Goal: Contribute content: Add original content to the website for others to see

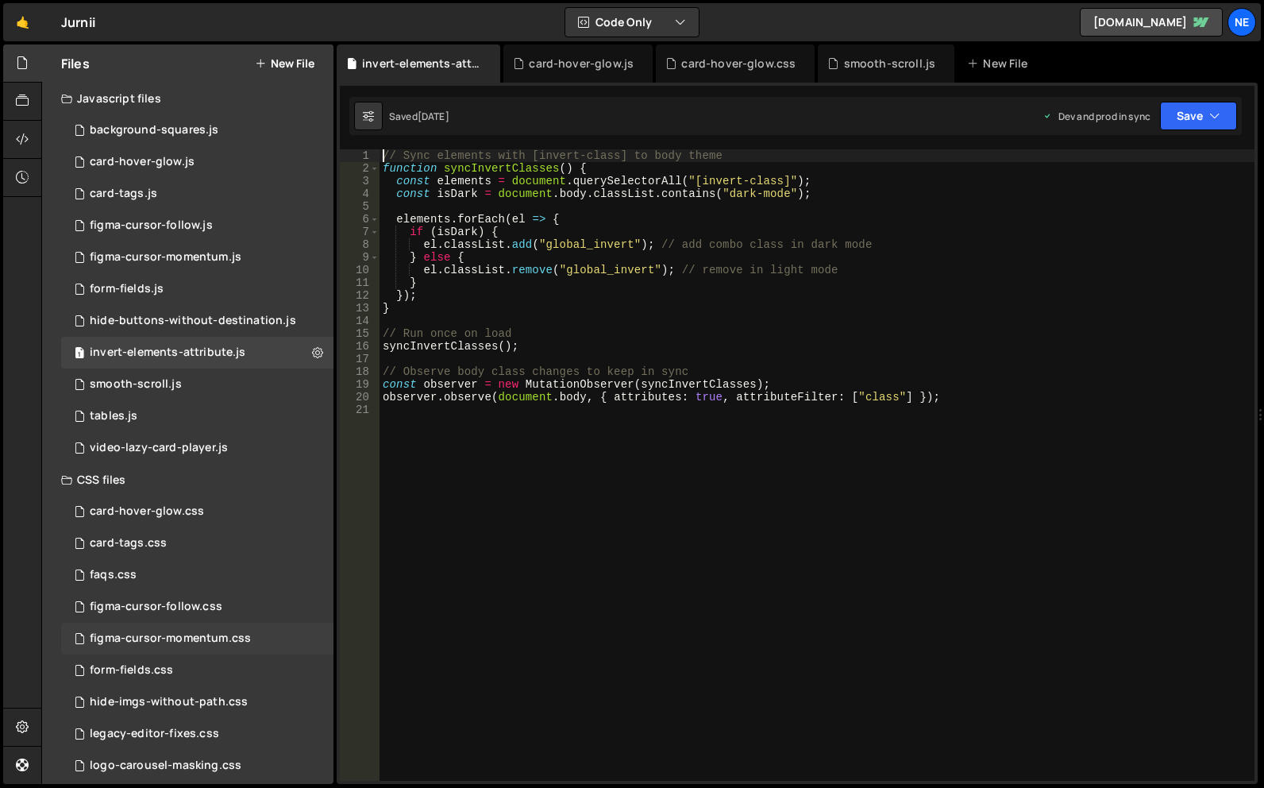
scroll to position [172, 0]
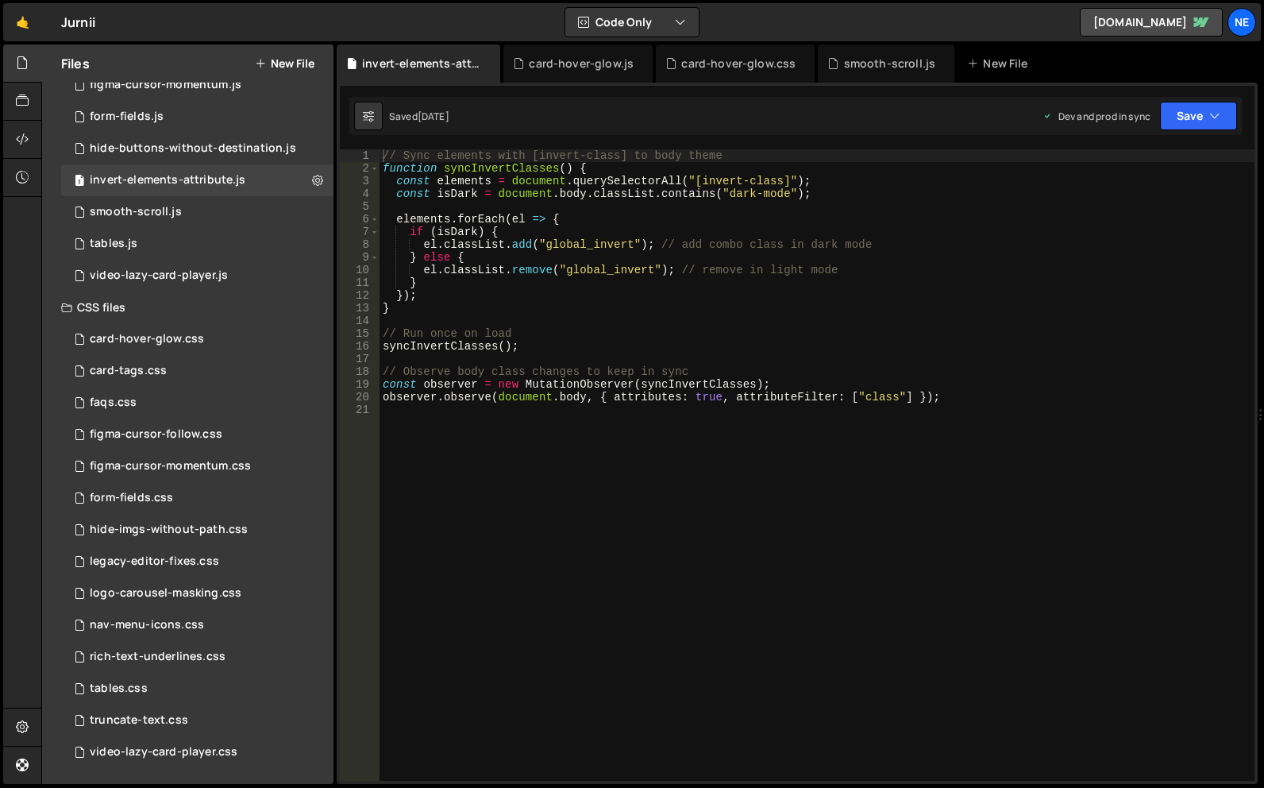
click at [304, 58] on button "New File" at bounding box center [285, 63] width 60 height 13
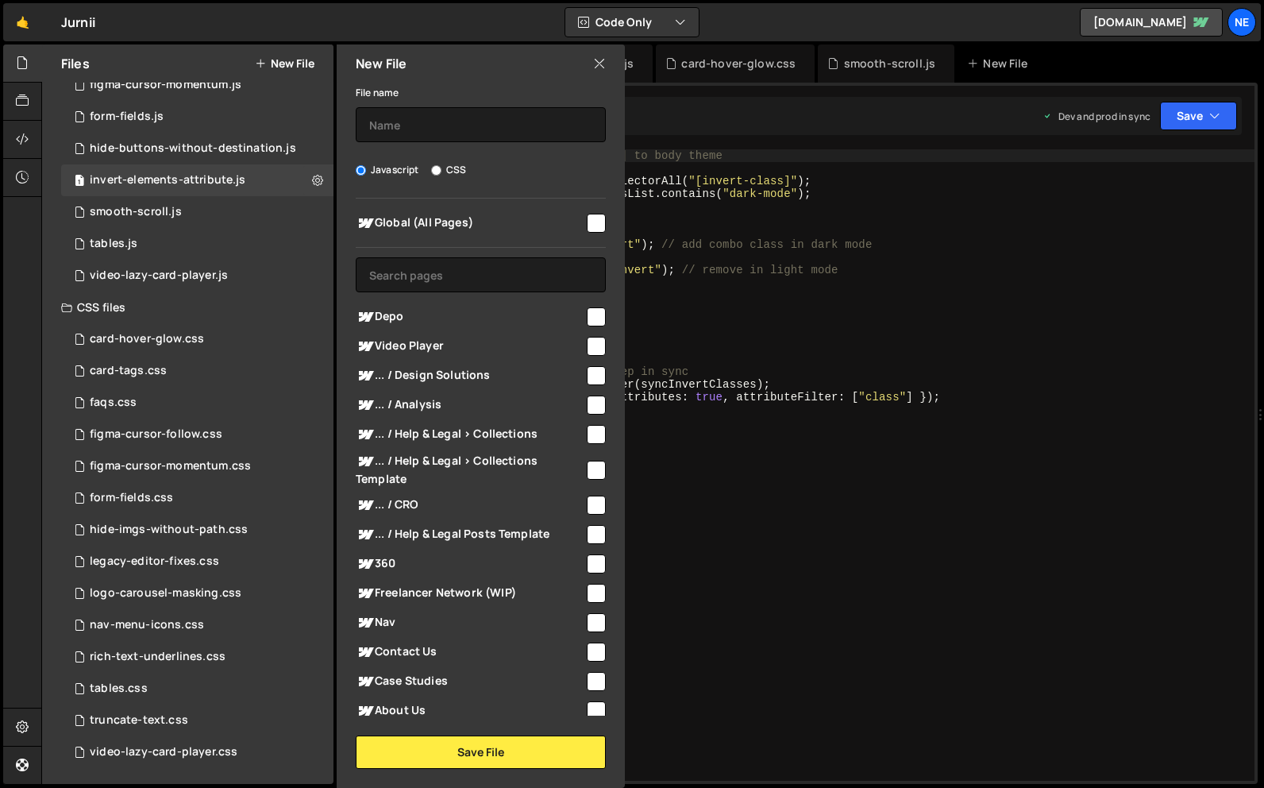
click at [581, 225] on span "Global (All Pages)" at bounding box center [470, 223] width 229 height 19
checkbox input "true"
click at [446, 172] on label "CSS" at bounding box center [448, 170] width 35 height 16
click at [441, 172] on input "CSS" at bounding box center [436, 170] width 10 height 10
radio input "true"
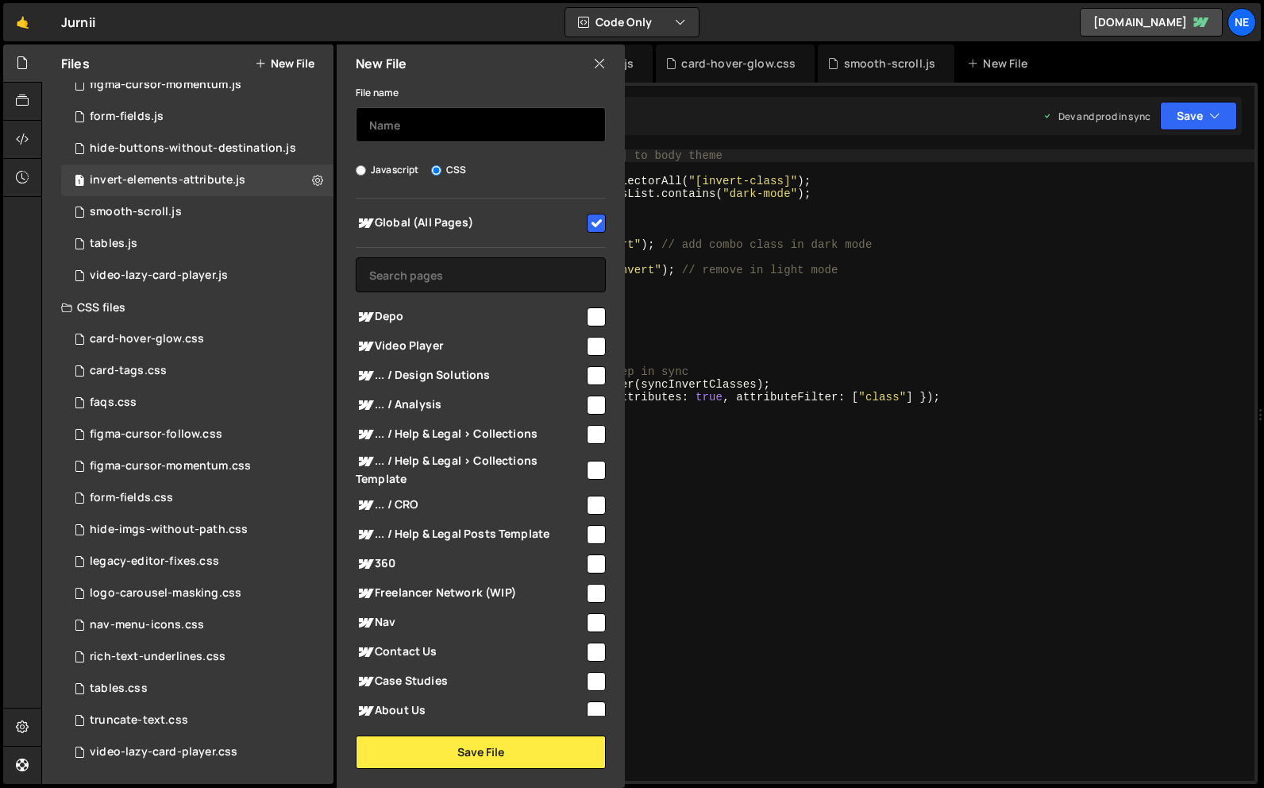
click at [461, 136] on input "text" at bounding box center [481, 124] width 250 height 35
type input "text-select-colour"
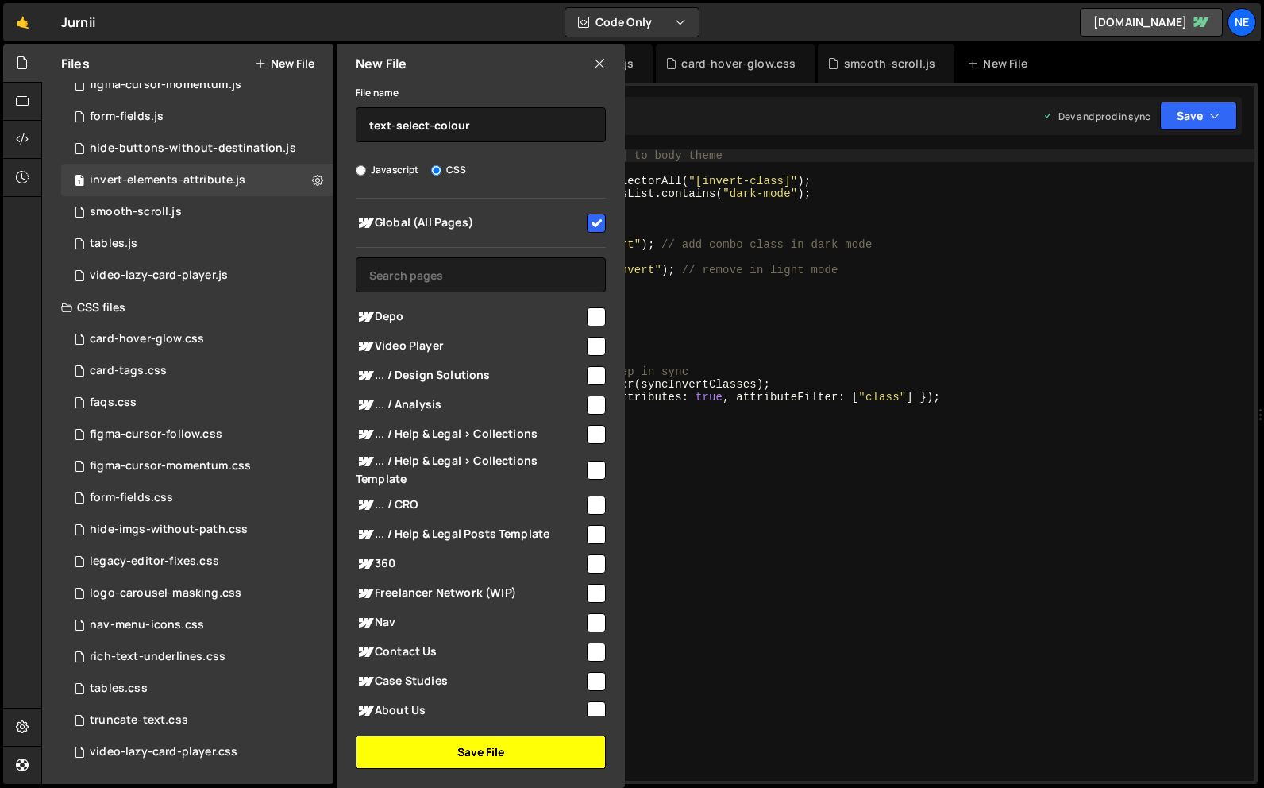
click at [481, 752] on button "Save File" at bounding box center [481, 751] width 250 height 33
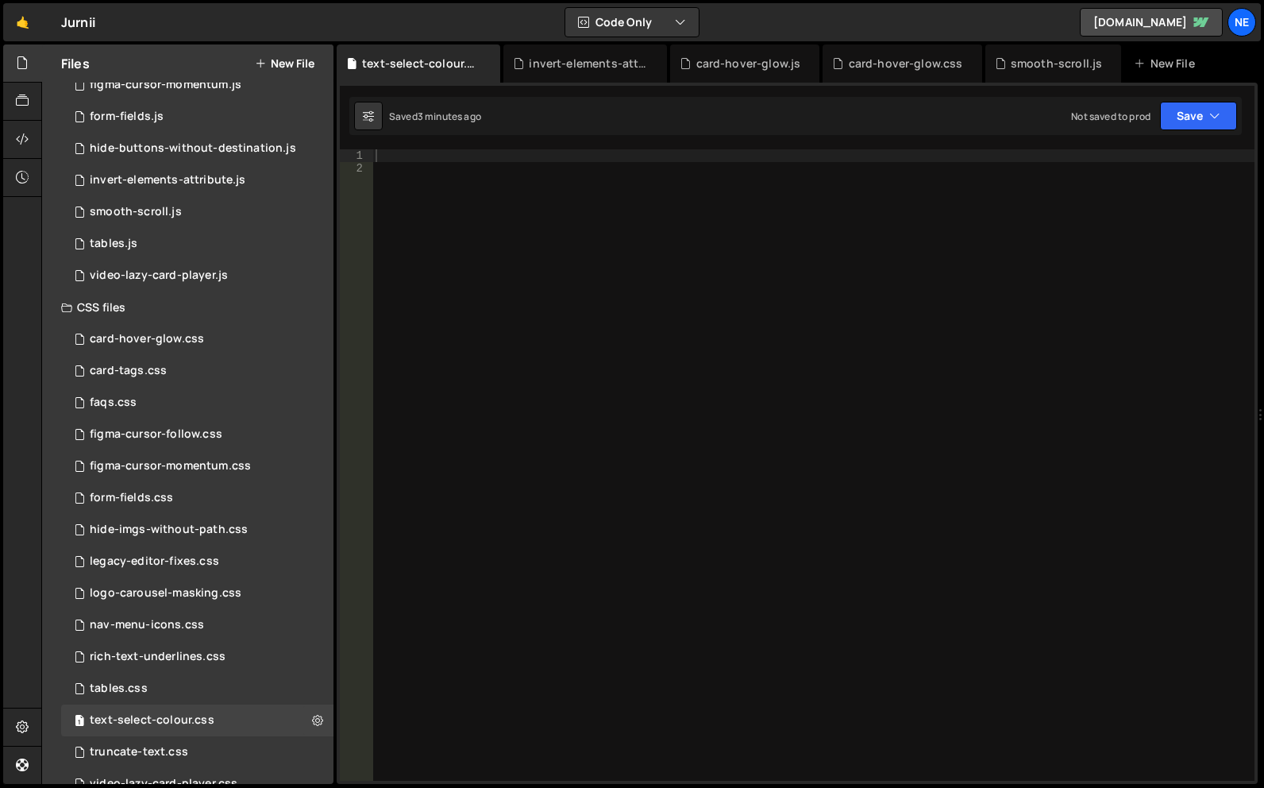
click at [558, 175] on div at bounding box center [813, 477] width 882 height 657
click at [555, 155] on div at bounding box center [813, 477] width 882 height 657
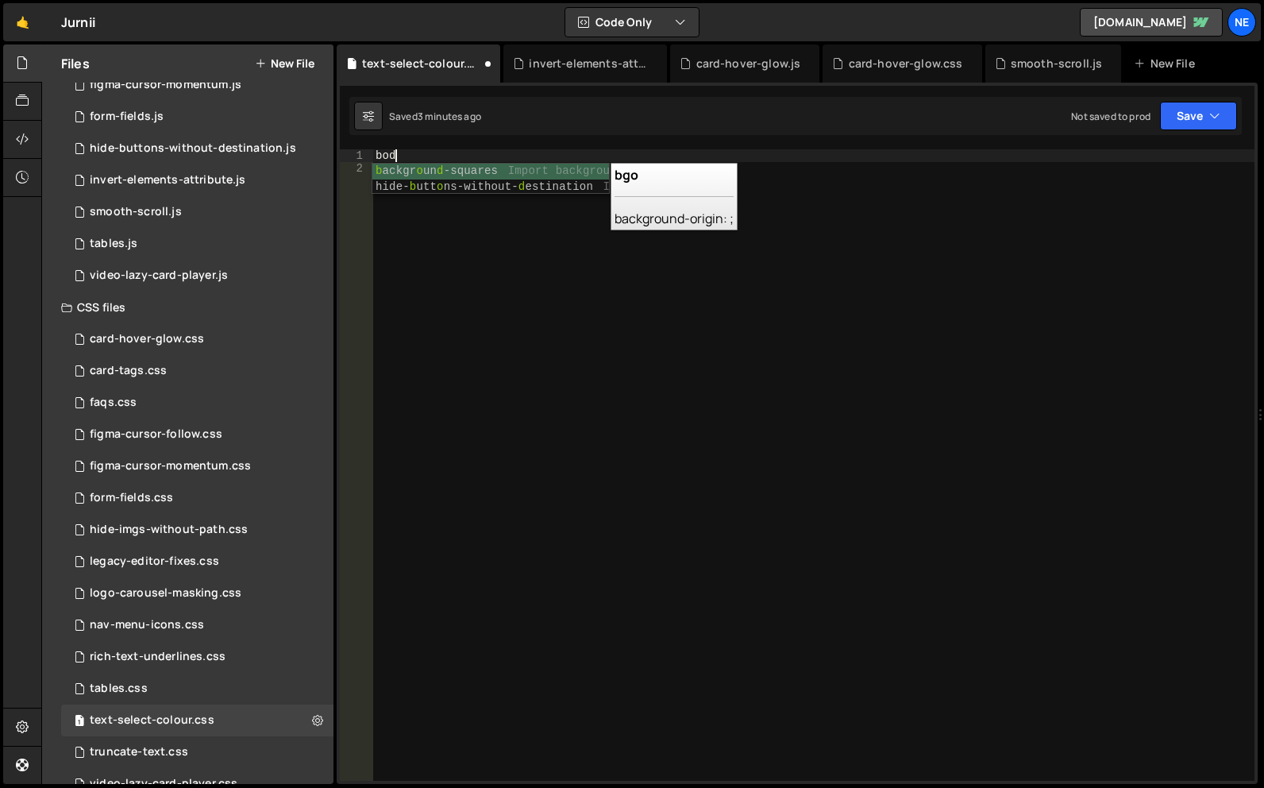
scroll to position [0, 1]
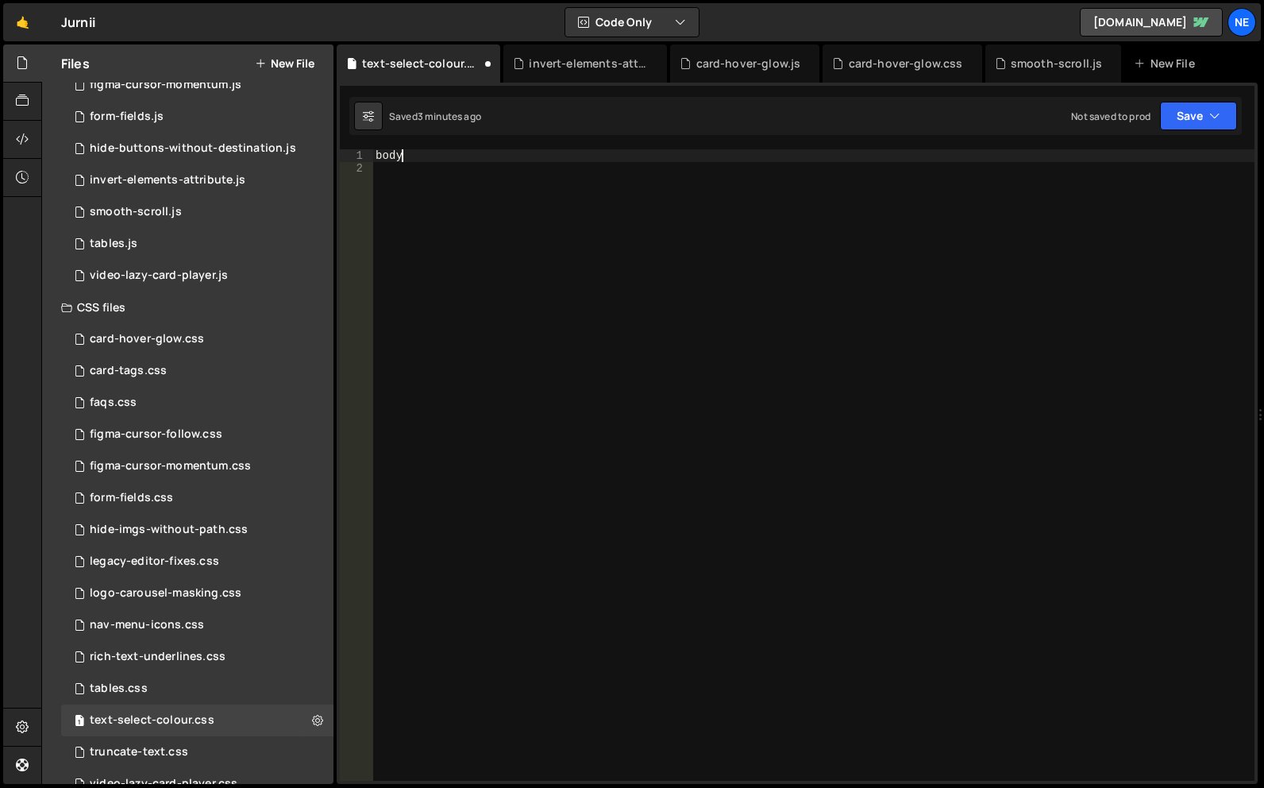
paste textarea "::selection"
type textarea "body::selection {}"
click at [476, 168] on div "body : :selection { }" at bounding box center [813, 477] width 882 height 657
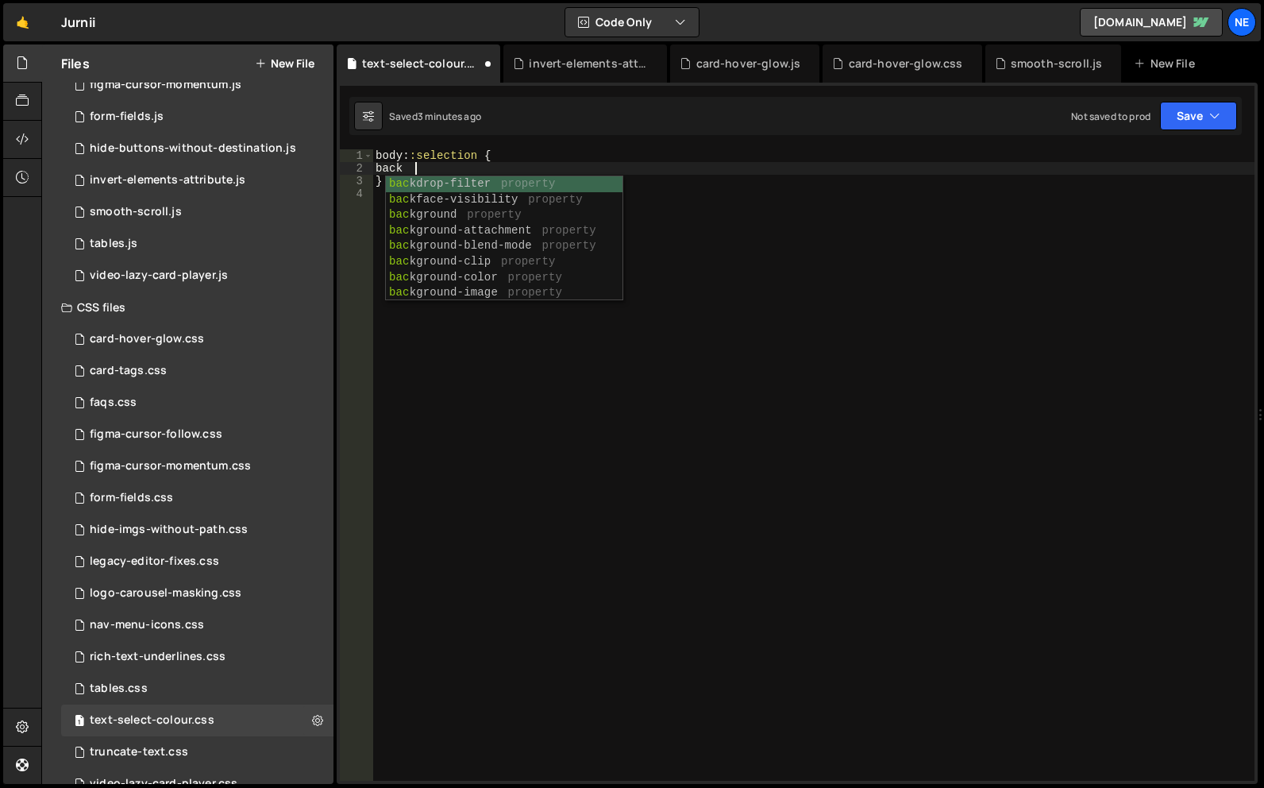
scroll to position [0, 2]
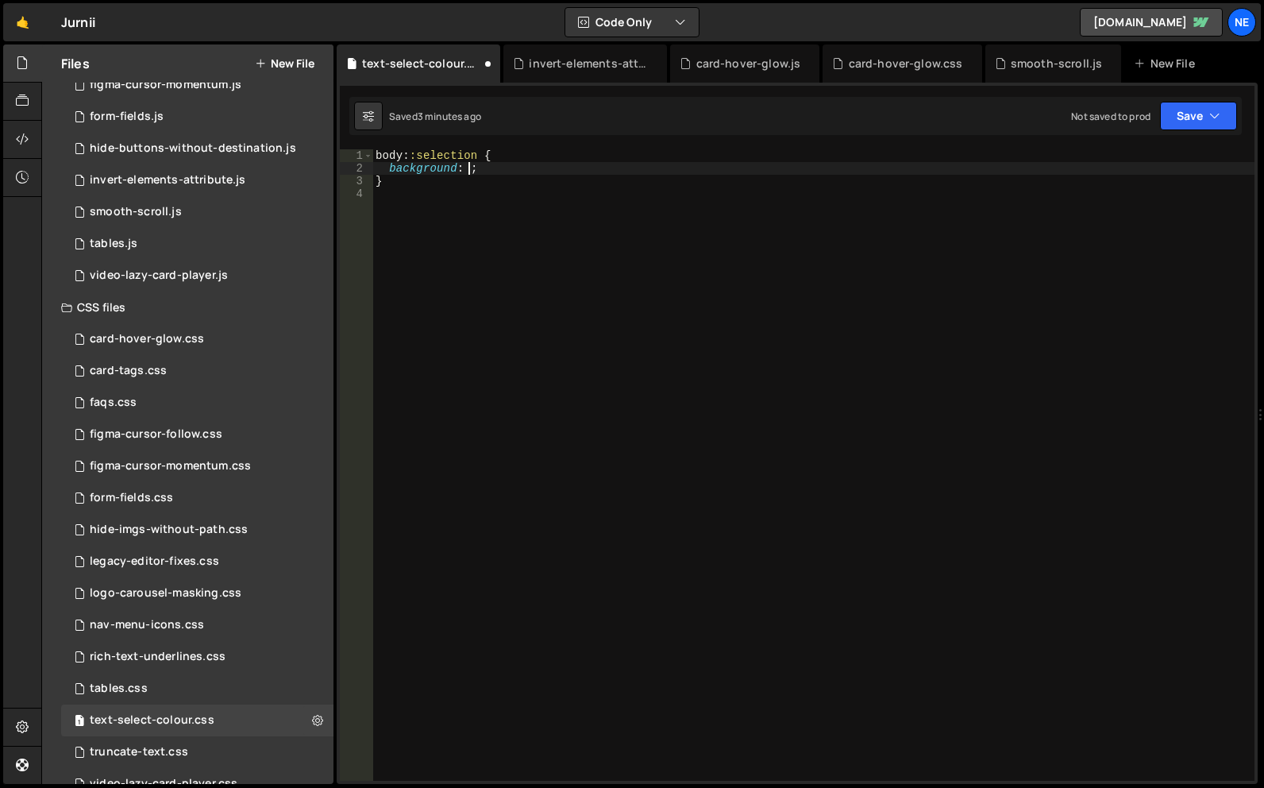
paste textarea "var(--_colours---swatches--mid-green-50)"
type textarea "background: var(--_colours---swatches--mid-green-50);"
click at [1211, 116] on icon "button" at bounding box center [1214, 116] width 11 height 16
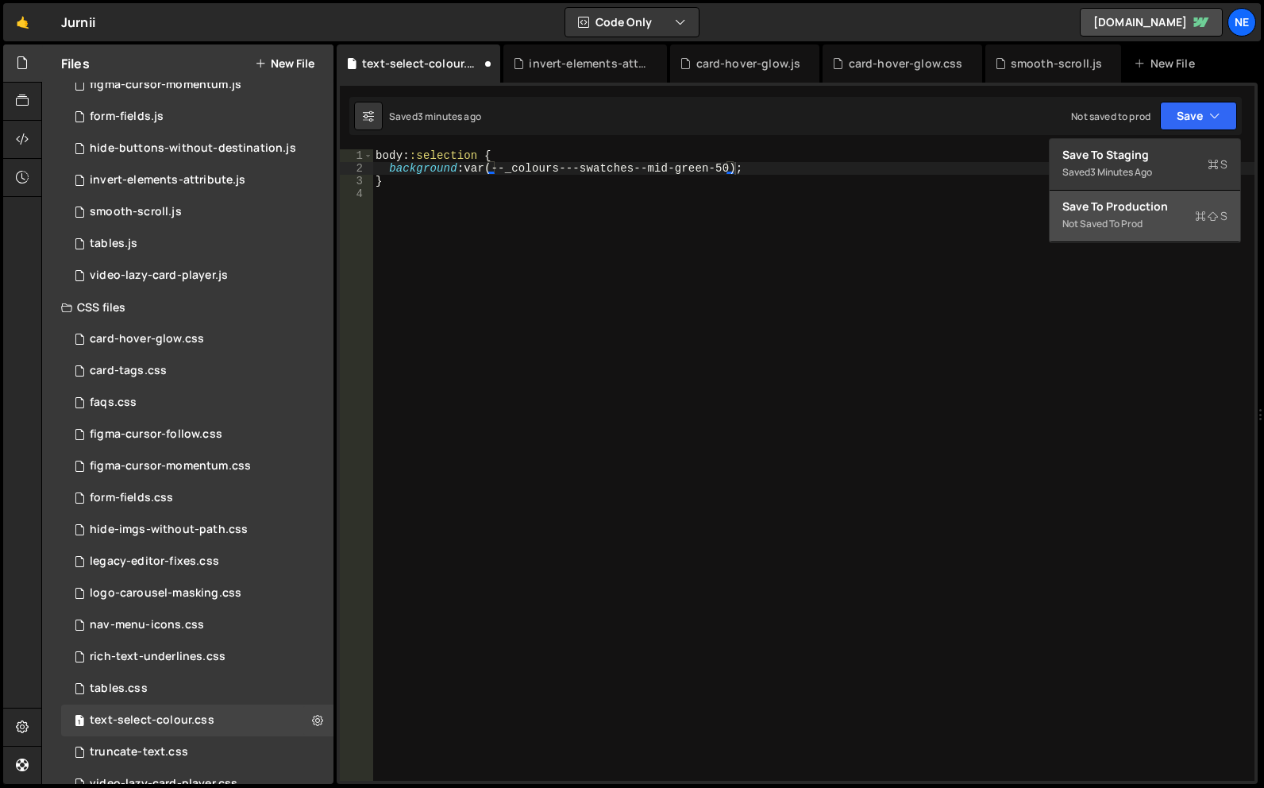
click at [1154, 209] on div "Save to Production S" at bounding box center [1144, 206] width 165 height 16
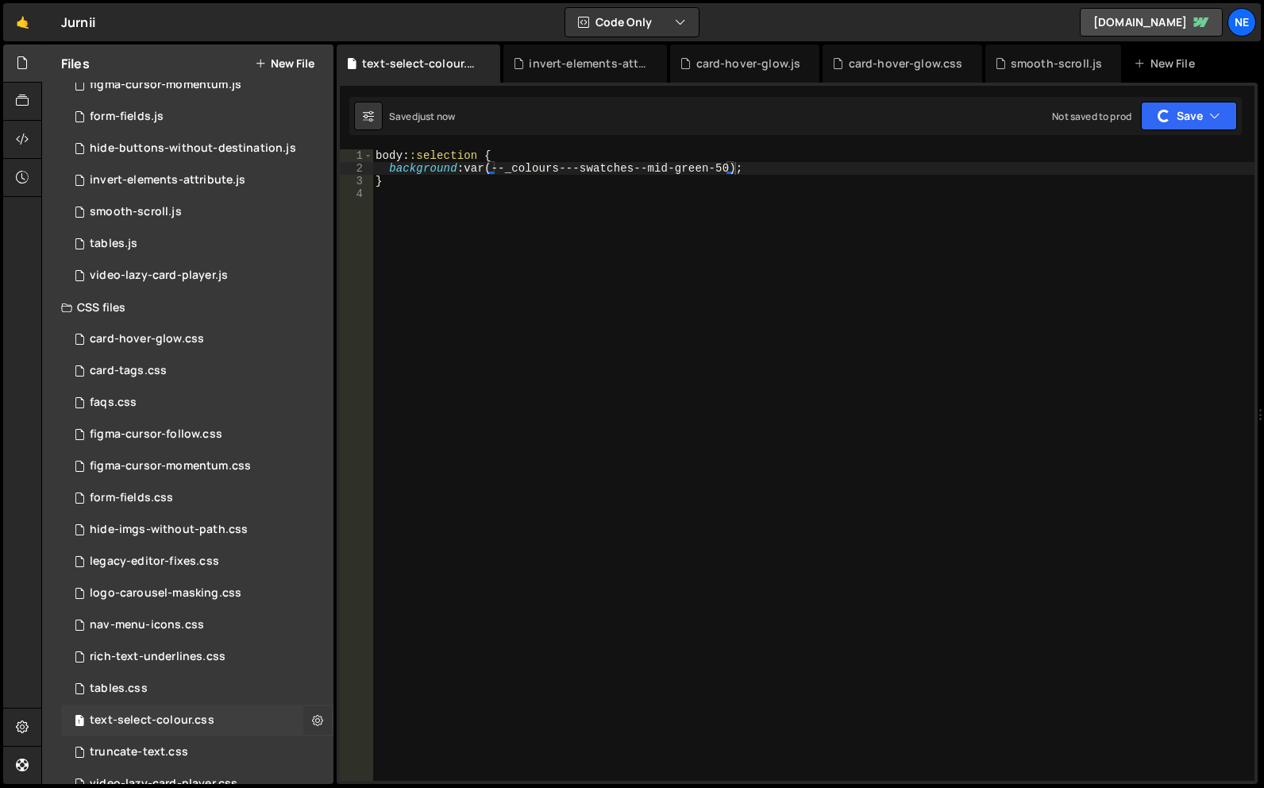
click at [314, 720] on icon at bounding box center [317, 719] width 11 height 15
type input "text-select-colour"
radio input "false"
radio input "true"
checkbox input "true"
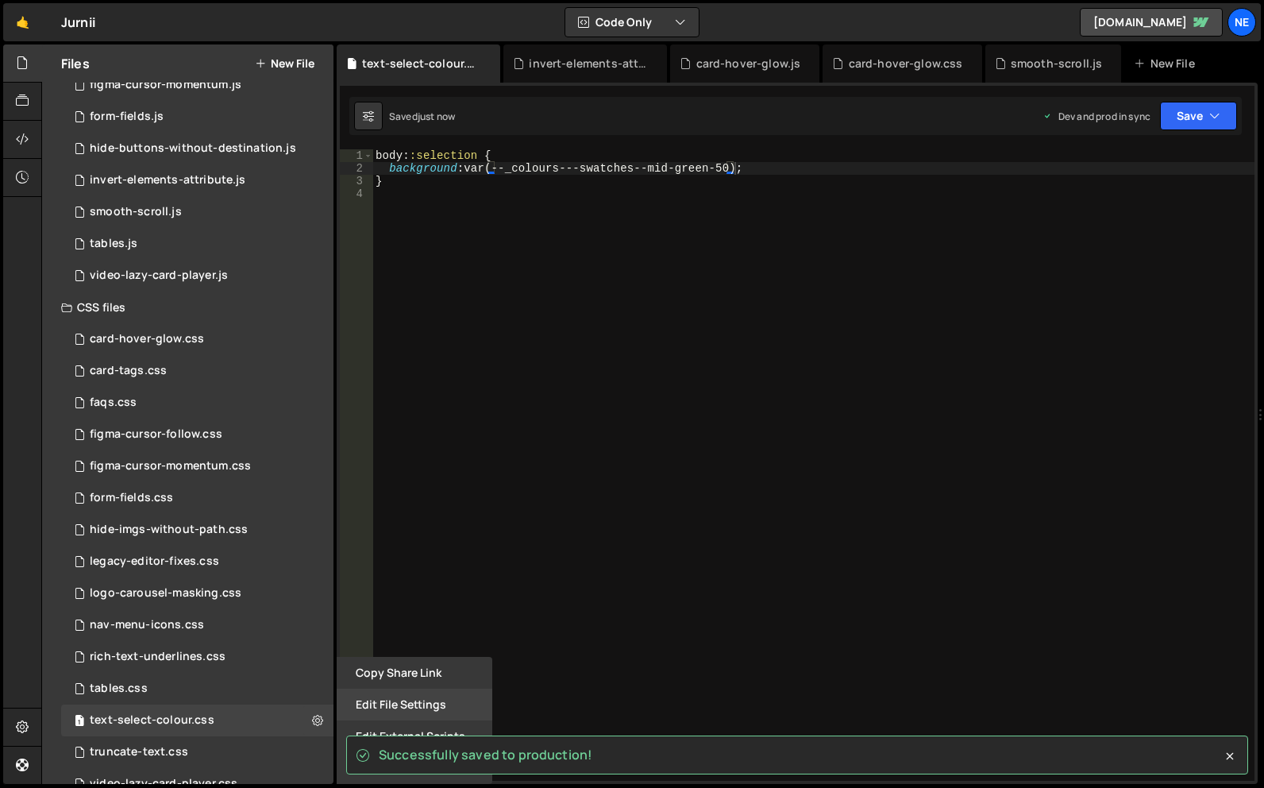
click at [427, 715] on button "Edit File Settings" at bounding box center [415, 704] width 156 height 32
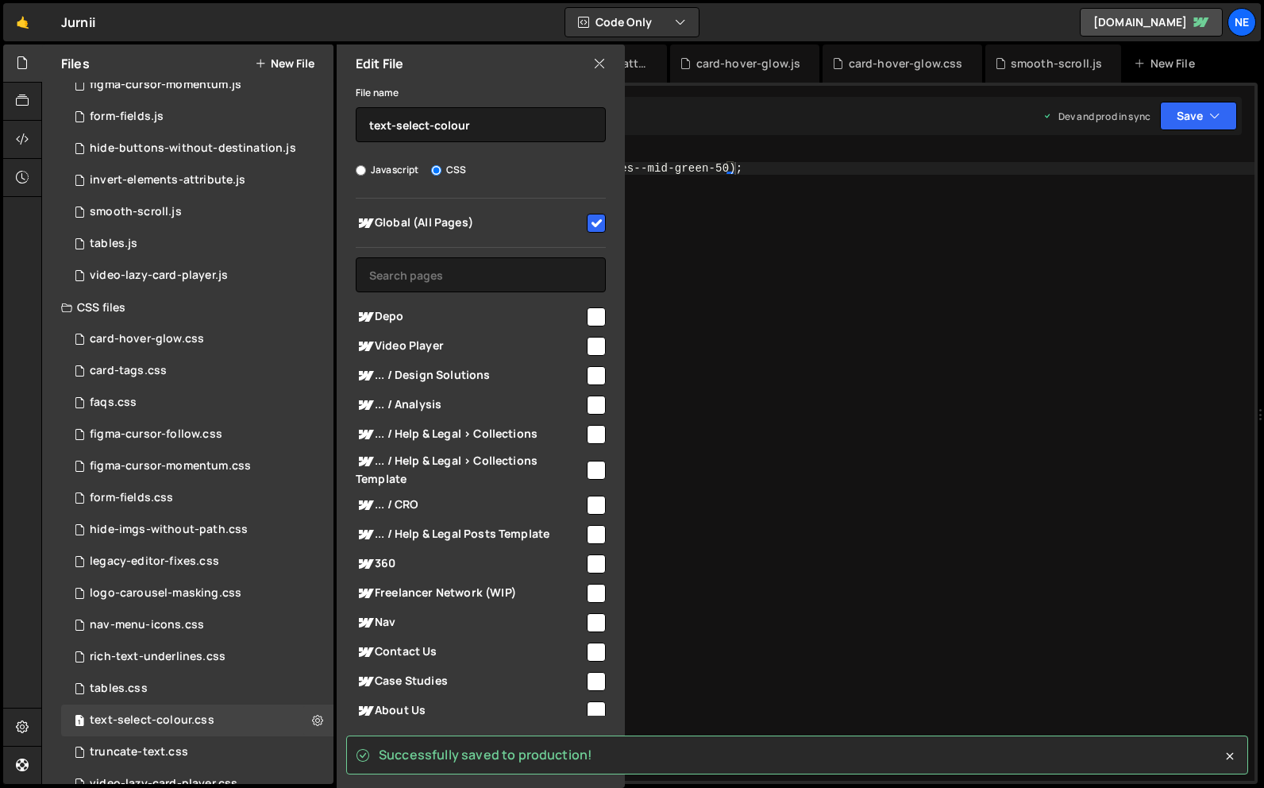
click at [606, 67] on div "Edit File" at bounding box center [481, 63] width 288 height 38
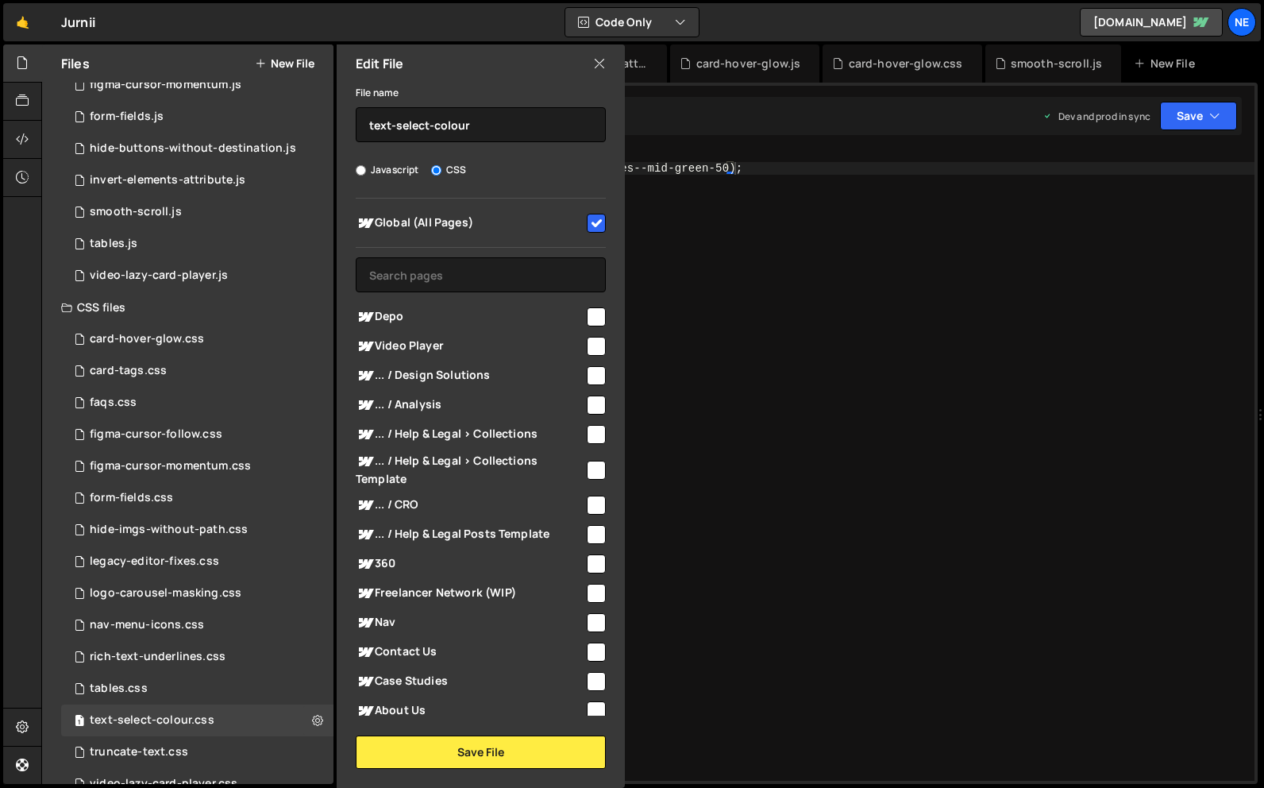
click at [600, 67] on icon at bounding box center [599, 63] width 13 height 17
